Goal: Task Accomplishment & Management: Manage account settings

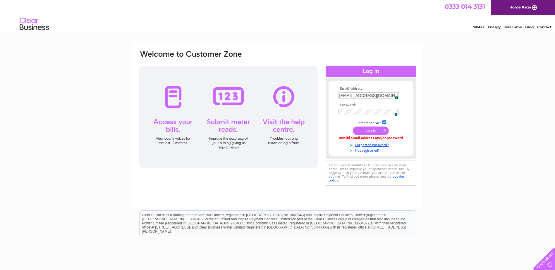
drag, startPoint x: 346, startPoint y: 97, endPoint x: 291, endPoint y: 93, distance: 55.4
click at [292, 94] on div "Email Address: info@ibi.scot 2 Password: 2" at bounding box center [277, 118] width 279 height 137
type input "pauline@ibi.scot"
click at [353, 127] on input "submit" at bounding box center [371, 131] width 36 height 8
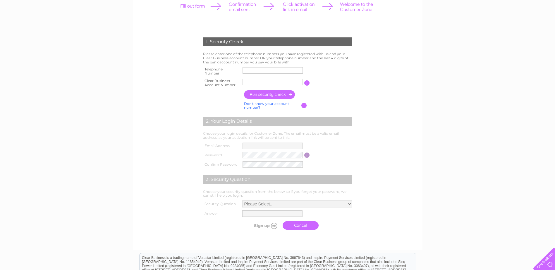
scroll to position [88, 0]
click at [250, 82] on input "text" at bounding box center [273, 82] width 60 height 6
type input "CB1126109"
click at [248, 70] on input "text" at bounding box center [273, 70] width 61 height 7
type input "01463353007"
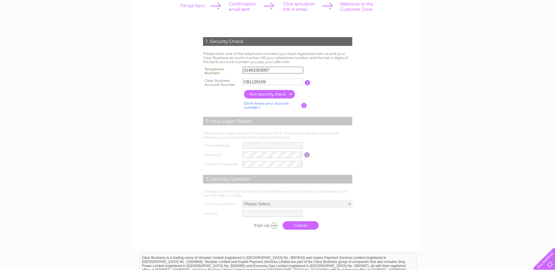
click at [280, 93] on input "button" at bounding box center [269, 94] width 51 height 8
type input "pa*****@ib******"
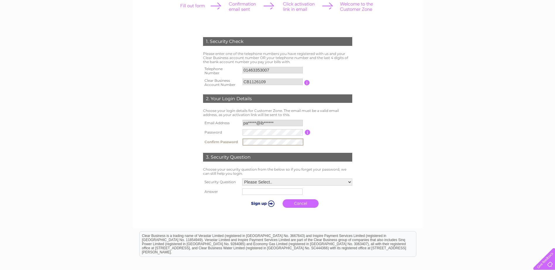
click at [441, 141] on div "1. Security Check Please enter one of the telephone numbers you have registered…" at bounding box center [277, 142] width 555 height 372
click at [301, 181] on select "Please Select.. In what town or city was your first job? In what town or city d…" at bounding box center [297, 181] width 110 height 7
select select "4"
click at [242, 178] on select "Please Select.. In what town or city was your first job? In what town or city d…" at bounding box center [297, 182] width 111 height 8
click at [290, 194] on input "text" at bounding box center [272, 191] width 61 height 7
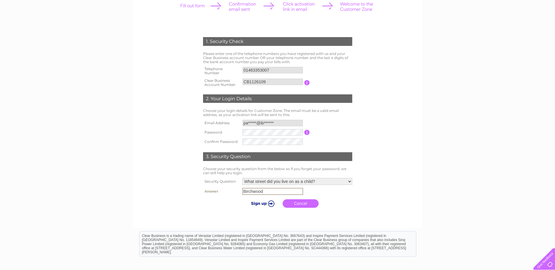
type input "Birchwood"
click at [259, 204] on input "submit" at bounding box center [262, 204] width 36 height 8
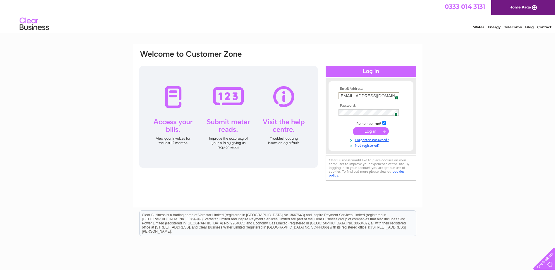
drag, startPoint x: 346, startPoint y: 97, endPoint x: 300, endPoint y: 92, distance: 45.6
click at [300, 92] on div "Email Address: [EMAIL_ADDRESS][DOMAIN_NAME][PERSON_NAME] 2 Password: 2" at bounding box center [277, 116] width 279 height 133
type input "pauline@ibi.scot"
click at [270, 110] on div "Email Address: pauline@ibi.scot 2 Password: 2" at bounding box center [277, 116] width 279 height 133
click at [544, 200] on div "Email Address: pauline@ibi.scot 2 Password: 2" at bounding box center [277, 176] width 555 height 264
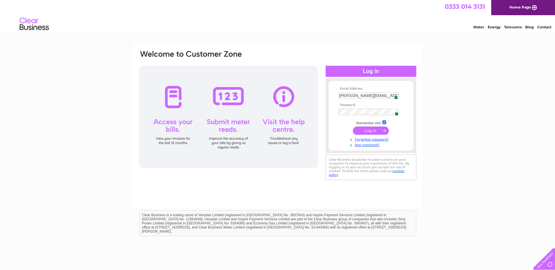
click at [374, 131] on input "submit" at bounding box center [371, 131] width 36 height 8
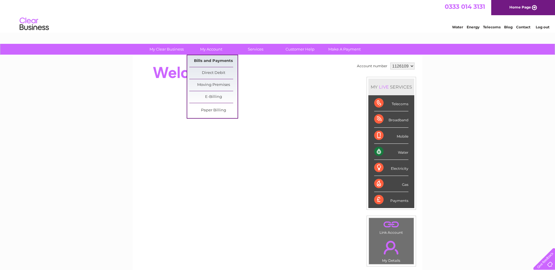
click at [212, 59] on link "Bills and Payments" at bounding box center [213, 61] width 48 height 12
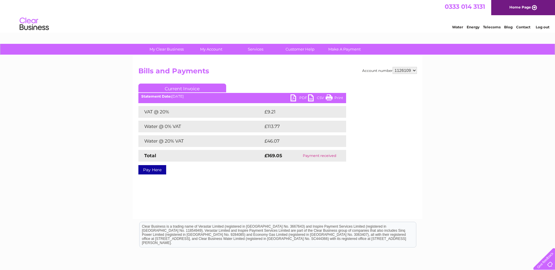
click at [293, 97] on link "PDF" at bounding box center [299, 98] width 18 height 8
